Goal: Find contact information: Find contact information

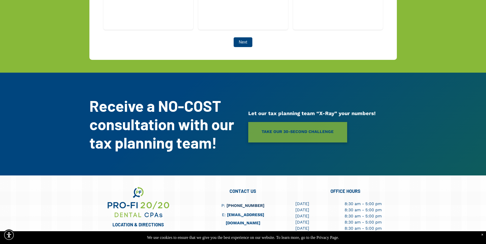
scroll to position [1358, 0]
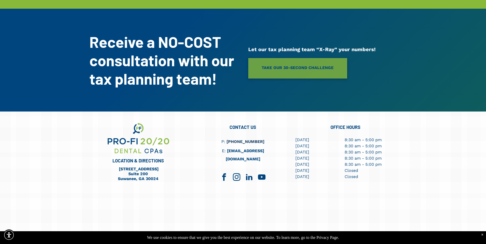
drag, startPoint x: 106, startPoint y: 159, endPoint x: 170, endPoint y: 158, distance: 64.1
click at [170, 167] on h6 "[STREET_ADDRESS]" at bounding box center [138, 169] width 67 height 5
copy h6 "[STREET_ADDRESS]"
click at [216, 199] on div "CONTACT US P: [PHONE_NUMBER] E: [EMAIL_ADDRESS][DOMAIN_NAME]" at bounding box center [243, 183] width 102 height 122
drag, startPoint x: 117, startPoint y: 170, endPoint x: 158, endPoint y: 171, distance: 41.0
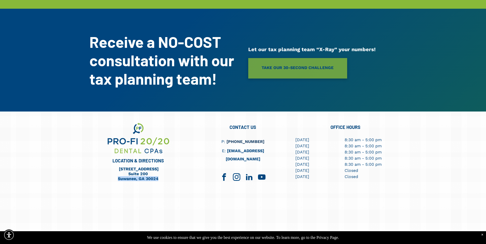
click at [158, 177] on h6 "Suwanee, GA 30024" at bounding box center [138, 179] width 67 height 5
copy link "Suwanee, GA 30024"
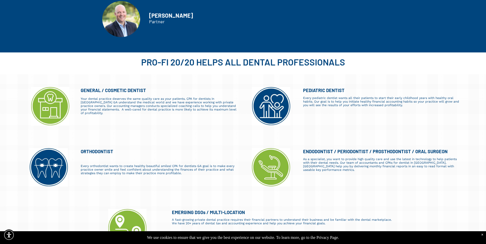
scroll to position [410, 0]
